Goal: Download file/media

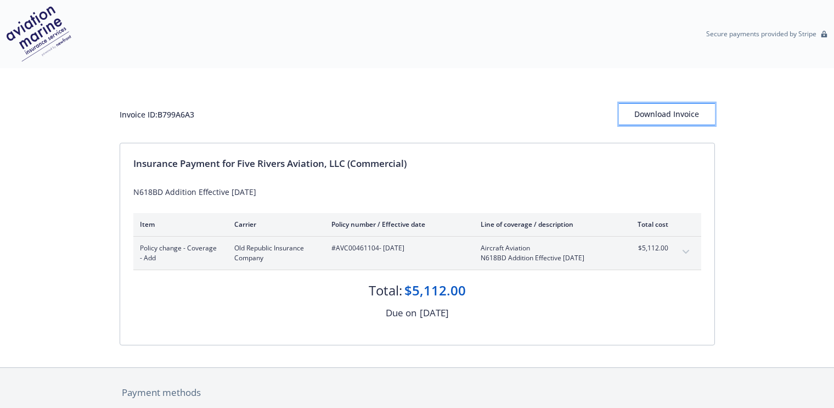
click at [638, 116] on div "Download Invoice" at bounding box center [667, 114] width 96 height 21
click at [689, 115] on div "Download Invoice" at bounding box center [667, 114] width 96 height 21
click at [151, 92] on div "Invoice ID: B799A6A3 Download Invoice" at bounding box center [417, 105] width 595 height 75
click at [653, 112] on div "Download Invoice" at bounding box center [667, 114] width 96 height 21
